Goal: Task Accomplishment & Management: Use online tool/utility

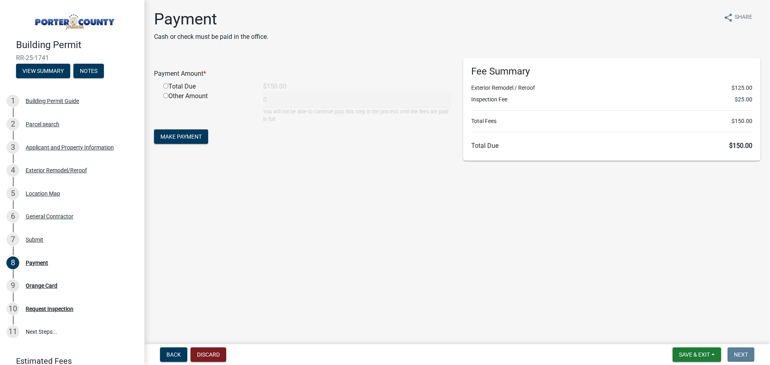
click at [186, 85] on div "Total Due" at bounding box center [207, 87] width 100 height 10
click at [165, 85] on input "radio" at bounding box center [165, 85] width 5 height 5
radio input "true"
type input "150"
click at [197, 141] on button "Make Payment" at bounding box center [181, 136] width 54 height 14
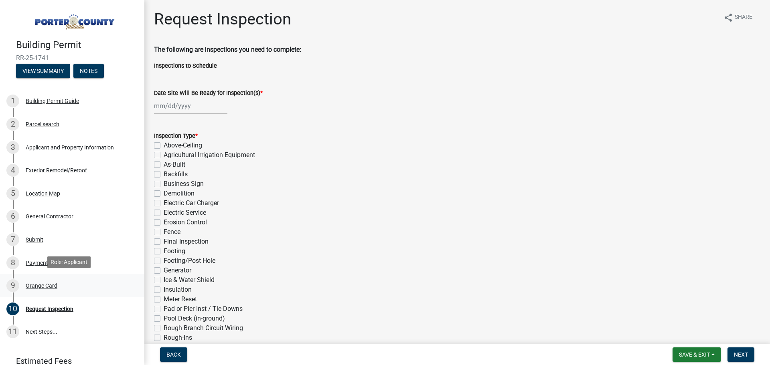
click at [34, 281] on div "9 Orange Card" at bounding box center [68, 285] width 125 height 13
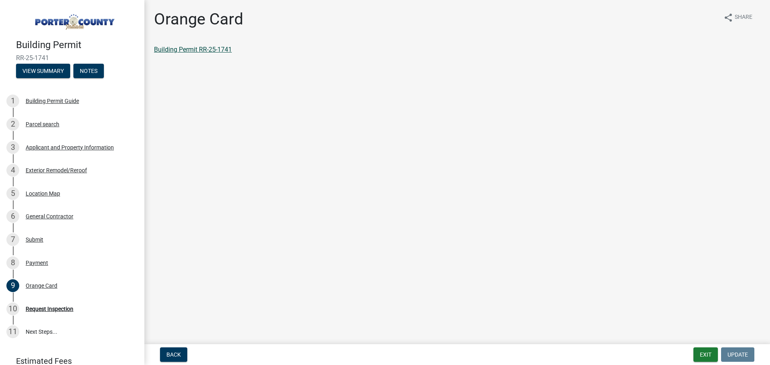
click at [226, 48] on link "Building Permit RR-25-1741" at bounding box center [193, 50] width 78 height 8
click at [59, 309] on div "Request Inspection" at bounding box center [50, 309] width 48 height 6
